Goal: Task Accomplishment & Management: Use online tool/utility

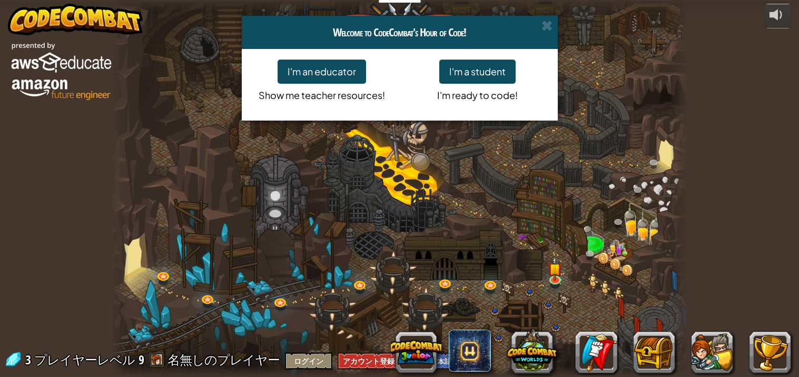
select select "ja"
click at [541, 31] on span at bounding box center [546, 25] width 11 height 11
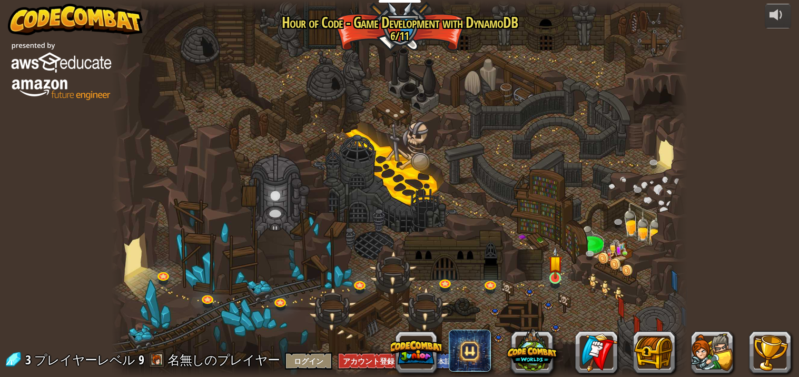
click at [549, 279] on img at bounding box center [555, 262] width 14 height 33
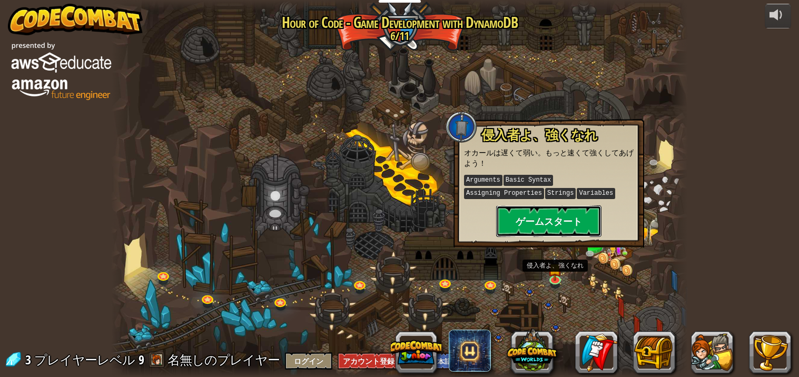
click at [522, 215] on button "ゲームスタート" at bounding box center [548, 221] width 105 height 32
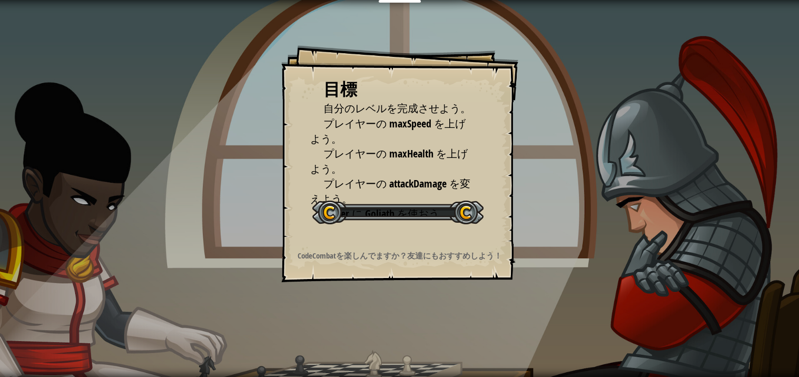
click at [533, 217] on div "目標 自分のレベルを完成させよう。 プレイヤーの maxSpeed を上げよう。 プレイヤーの maxHealth を上げよう。 プレイヤーの attackD…" at bounding box center [399, 188] width 799 height 377
click at [331, 215] on div at bounding box center [397, 213] width 171 height 24
click at [335, 215] on div at bounding box center [397, 213] width 171 height 24
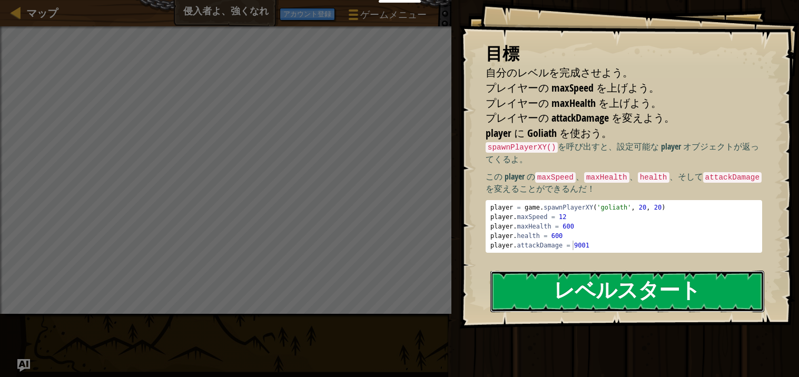
click at [714, 300] on button "レベルスタート" at bounding box center [627, 292] width 274 height 42
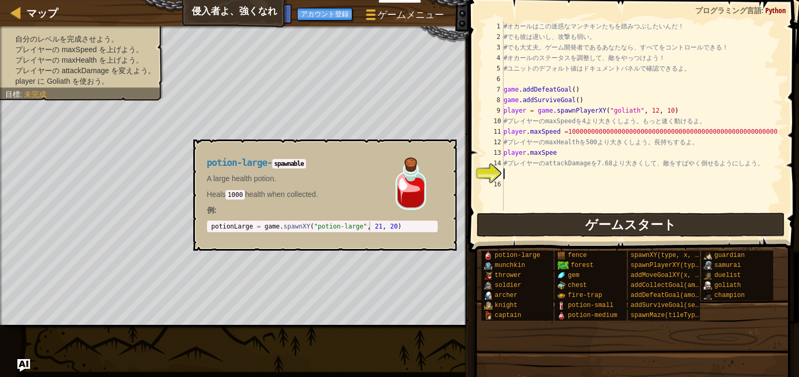
click at [774, 292] on div "potion-large munchkin thrower soldier archer knight captain fence forest gem ch…" at bounding box center [636, 285] width 311 height 71
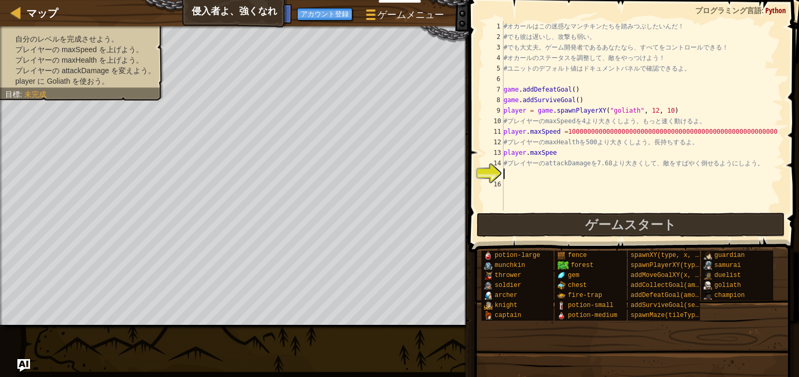
click at [527, 172] on div "# オ カ ー ル は こ の 迷 惑 な マ ン チ キ ン た ち を 踏 み つ ぶ し た い ん だ ！ # で も 彼 は 遅 い し 、 攻 撃…" at bounding box center [642, 126] width 282 height 211
click at [566, 156] on div "# オ カ ー ル は こ の 迷 惑 な マ ン チ キ ン た ち を 踏 み つ ぶ し た い ん だ ！ # で も 彼 は 遅 い し 、 攻 撃…" at bounding box center [642, 126] width 282 height 211
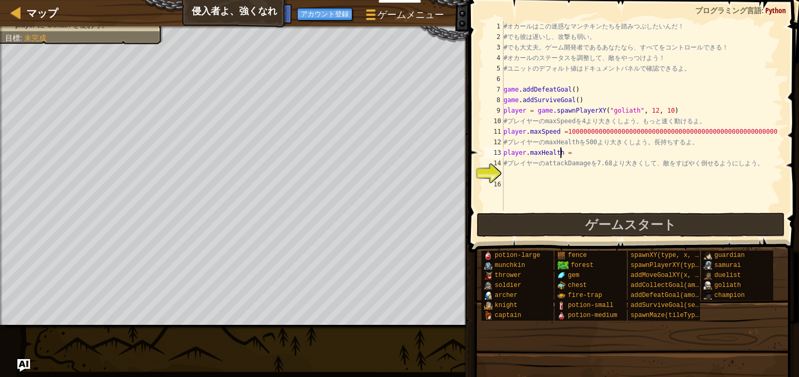
scroll to position [4, 4]
type textarea "player.maxHealth =510"
click at [524, 177] on div "# オ カ ー ル は こ の 迷 惑 な マ ン チ キ ン た ち を 踏 み つ ぶ し た い ん だ ！ # で も 彼 は 遅 い し 、 攻 撃…" at bounding box center [642, 126] width 282 height 211
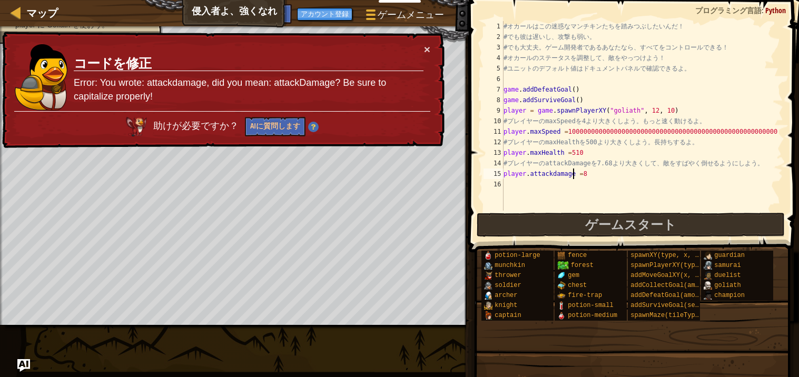
type textarea "player.attackdamage =8"
click at [423, 43] on div "× コードを修正 Error: You wrote: attackdamage, did you mean: attackDamage? Be sure to…" at bounding box center [222, 90] width 444 height 117
click at [425, 54] on button "×" at bounding box center [427, 49] width 6 height 11
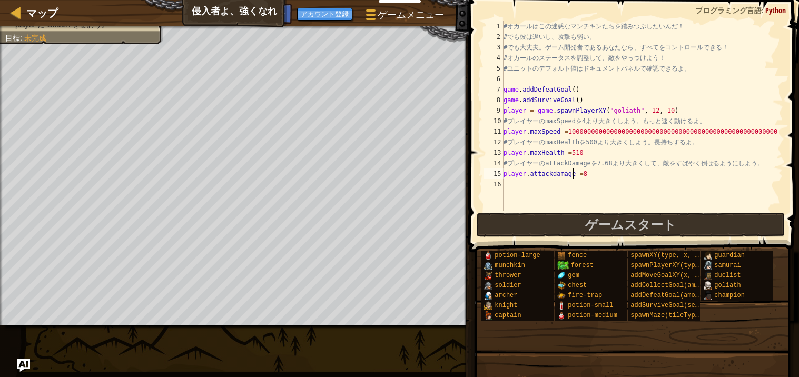
click at [605, 184] on div "# オ カ ー ル は こ の 迷 惑 な マ ン チ キ ン た ち を 踏 み つ ぶ し た い ん だ ！ # で も 彼 は 遅 い し 、 攻 撃…" at bounding box center [642, 126] width 282 height 211
click at [591, 177] on div "# オ カ ー ル は こ の 迷 惑 な マ ン チ キ ン た ち を 踏 み つ ぶ し た い ん だ ！ # で も 彼 は 遅 い し 、 攻 撃…" at bounding box center [642, 126] width 282 height 211
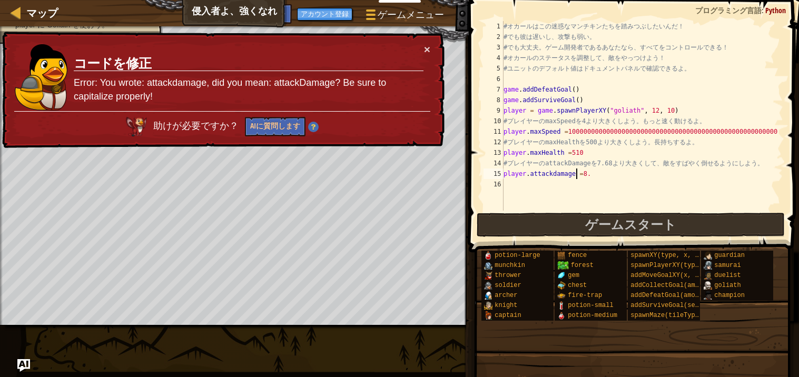
scroll to position [4, 6]
type textarea "player.attackdamage =8.54"
click at [427, 51] on button "×" at bounding box center [427, 49] width 6 height 11
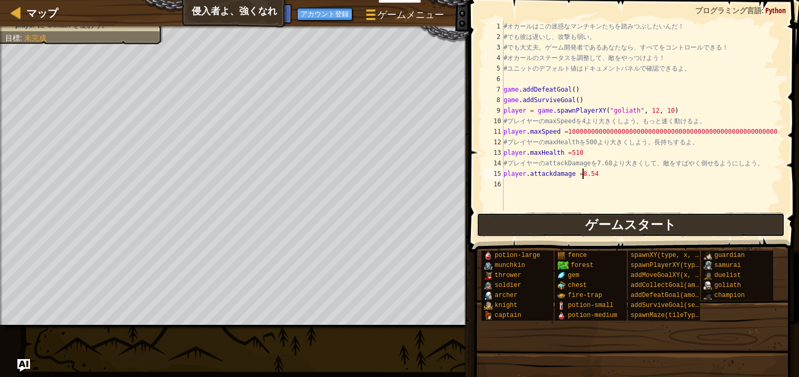
click at [721, 226] on button "ゲームスタート" at bounding box center [631, 225] width 308 height 24
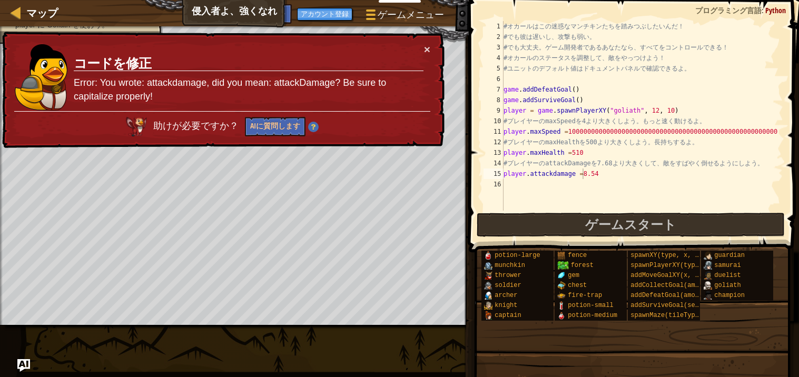
click at [439, 43] on div "× コードを修正 Error: You wrote: attackdamage, did you mean: attackDamage? Be sure to…" at bounding box center [222, 90] width 444 height 117
click at [430, 51] on button "×" at bounding box center [427, 49] width 6 height 11
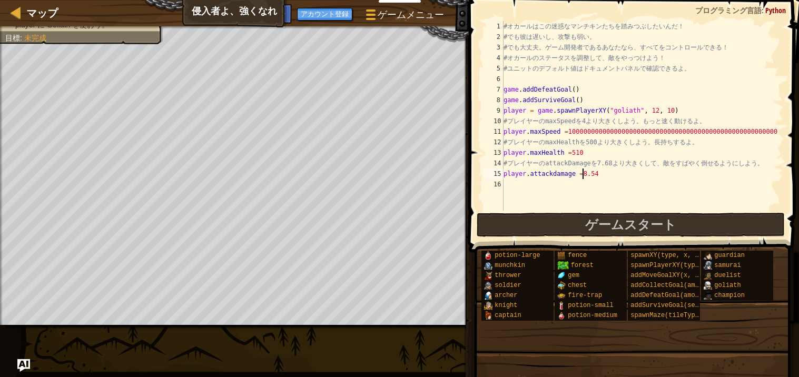
click at [535, 203] on div "# オ カ ー ル は こ の 迷 惑 な マ ン チ キ ン た ち を 踏 み つ ぶ し た い ん だ ！ # で も 彼 は 遅 い し 、 攻 撃…" at bounding box center [642, 126] width 282 height 211
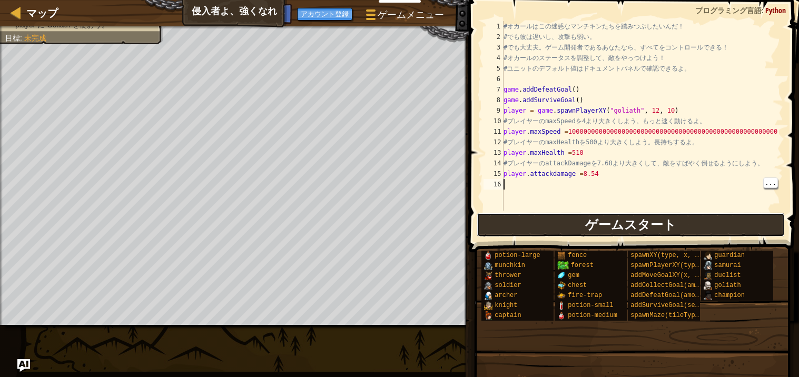
click at [531, 232] on button "ゲームスタート" at bounding box center [631, 225] width 308 height 24
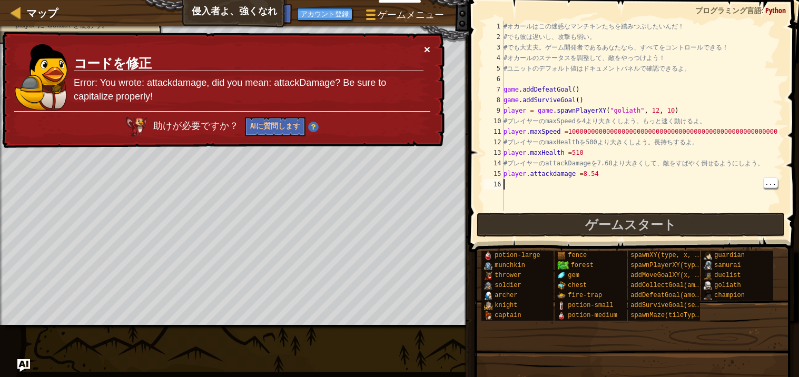
click at [426, 46] on button "×" at bounding box center [427, 49] width 6 height 11
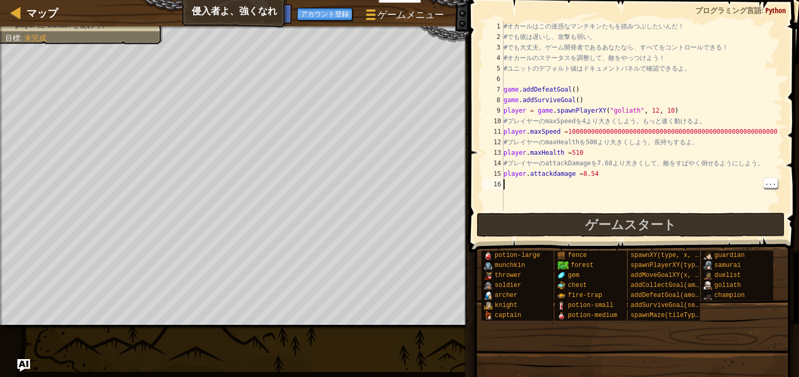
click at [606, 178] on div "# オ カ ー ル は こ の 迷 惑 な マ ン チ キ ン た ち を 踏 み つ ぶ し た い ん だ ！ # で も 彼 は 遅 い し 、 攻 撃…" at bounding box center [642, 126] width 282 height 211
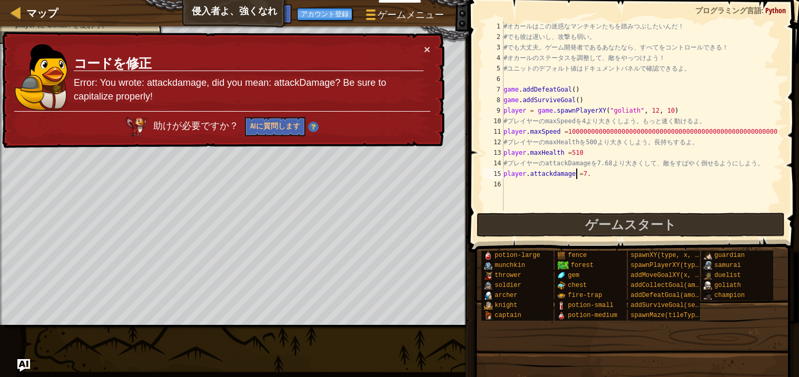
scroll to position [4, 6]
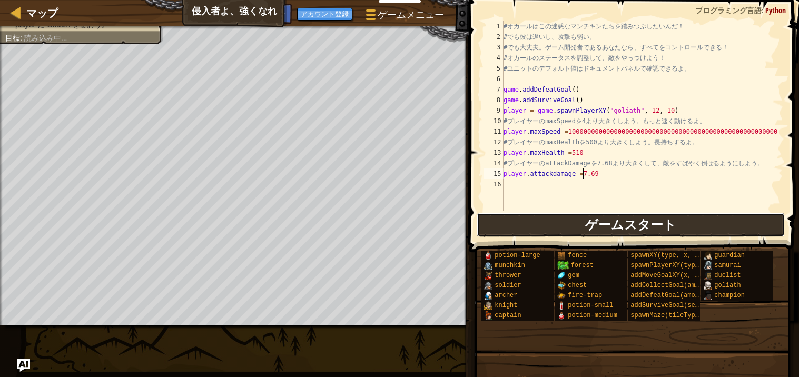
click at [672, 228] on span "ゲームスタート" at bounding box center [630, 224] width 91 height 17
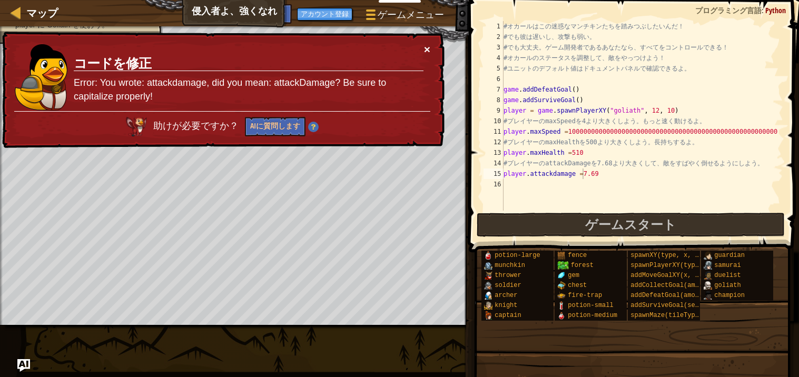
click at [427, 46] on button "×" at bounding box center [427, 49] width 6 height 11
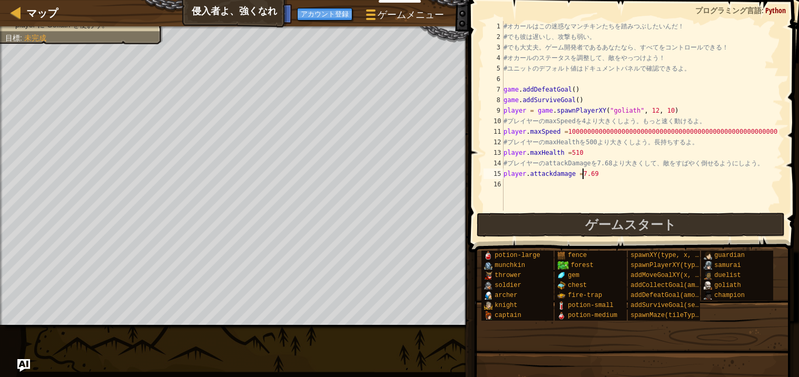
click at [599, 176] on div "# オ カ ー ル は こ の 迷 惑 な マ ン チ キ ン た ち を 踏 み つ ぶ し た い ん だ ！ # で も 彼 は 遅 い し 、 攻 撃…" at bounding box center [642, 126] width 282 height 211
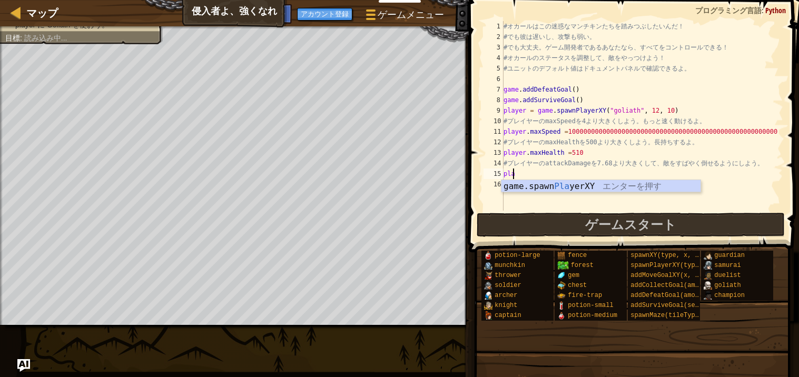
scroll to position [4, 0]
type textarea "p"
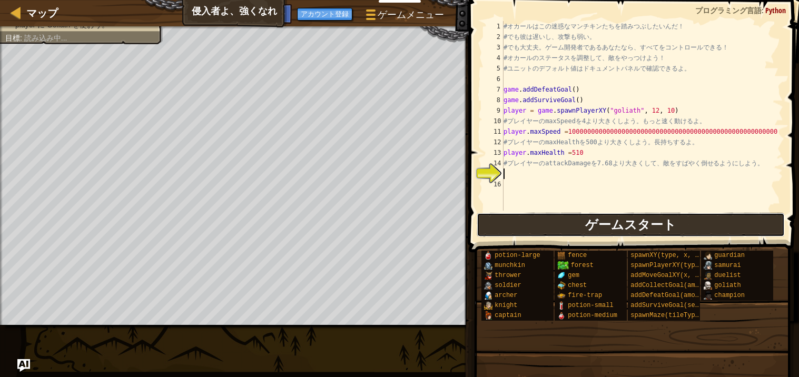
click at [507, 230] on button "ゲームスタート" at bounding box center [631, 225] width 308 height 24
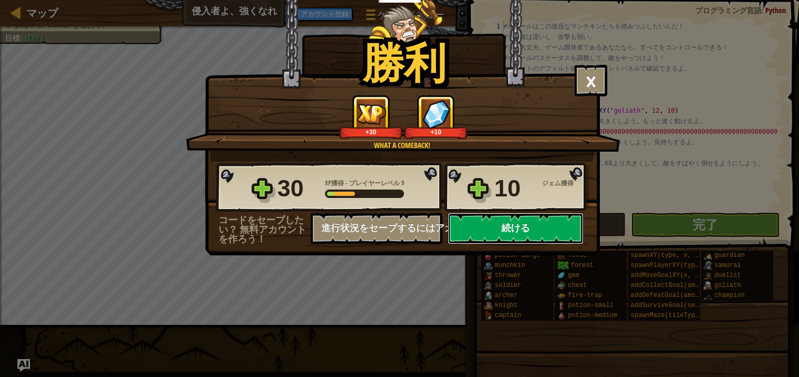
click at [527, 244] on button "続ける" at bounding box center [516, 229] width 136 height 32
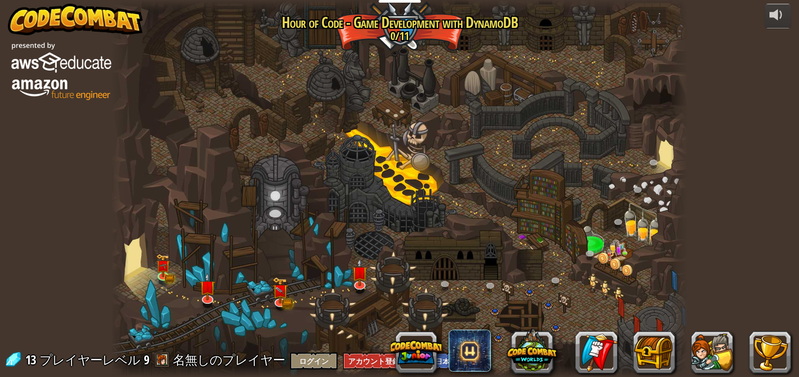
select select "ja"
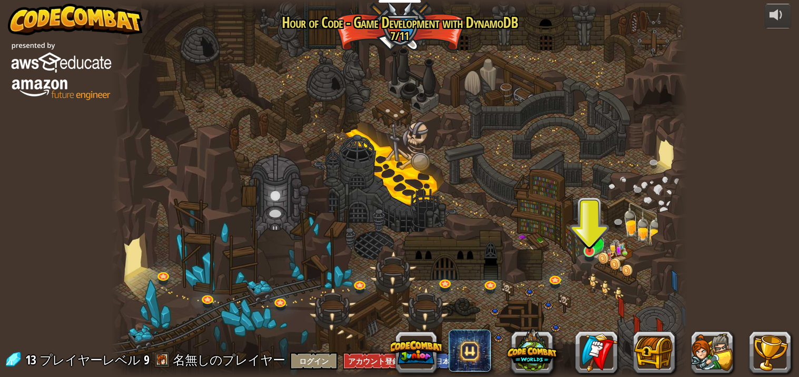
click at [593, 252] on img at bounding box center [589, 236] width 14 height 33
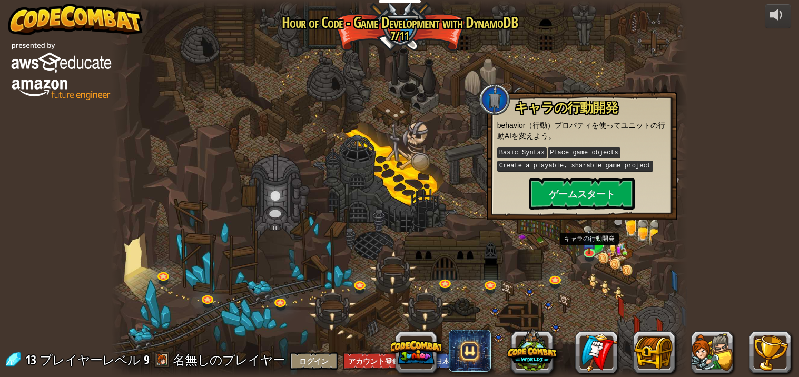
click at [667, 251] on div at bounding box center [399, 188] width 577 height 377
